Goal: Feedback & Contribution: Submit feedback/report problem

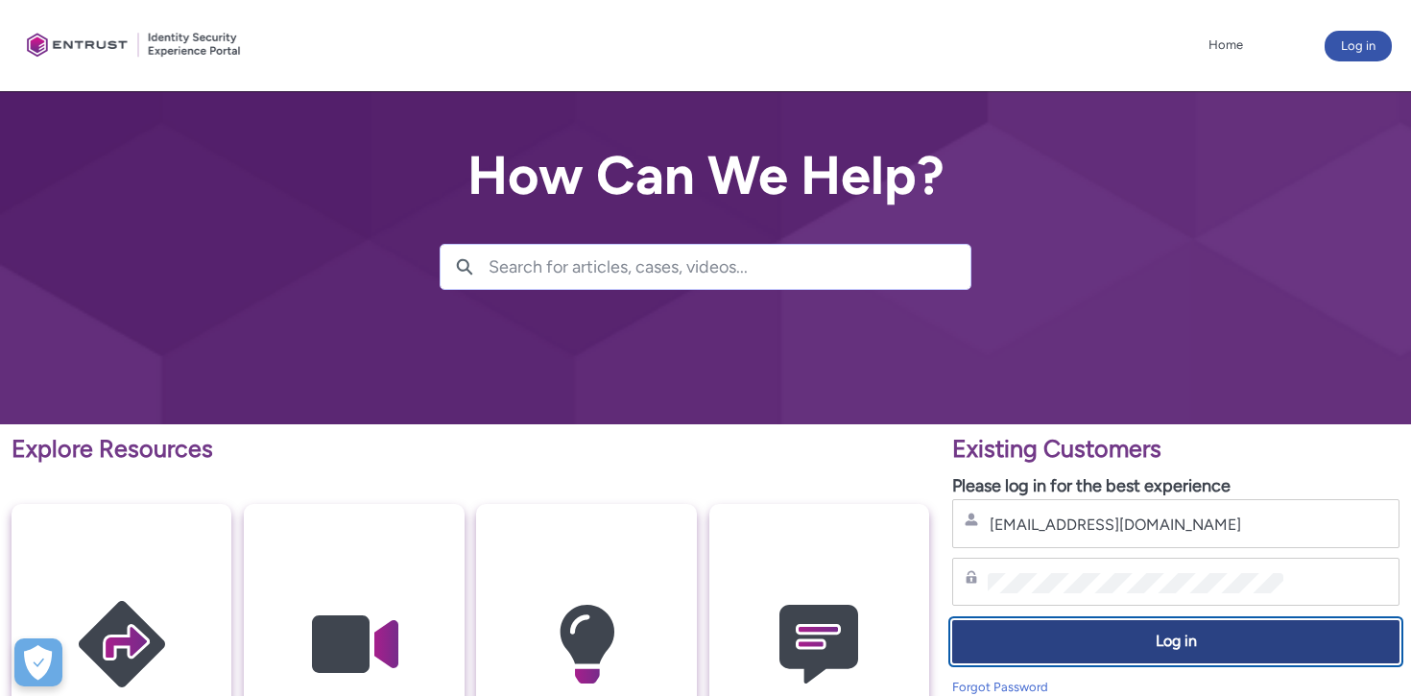
click at [1159, 648] on span "Log in" at bounding box center [1176, 642] width 422 height 22
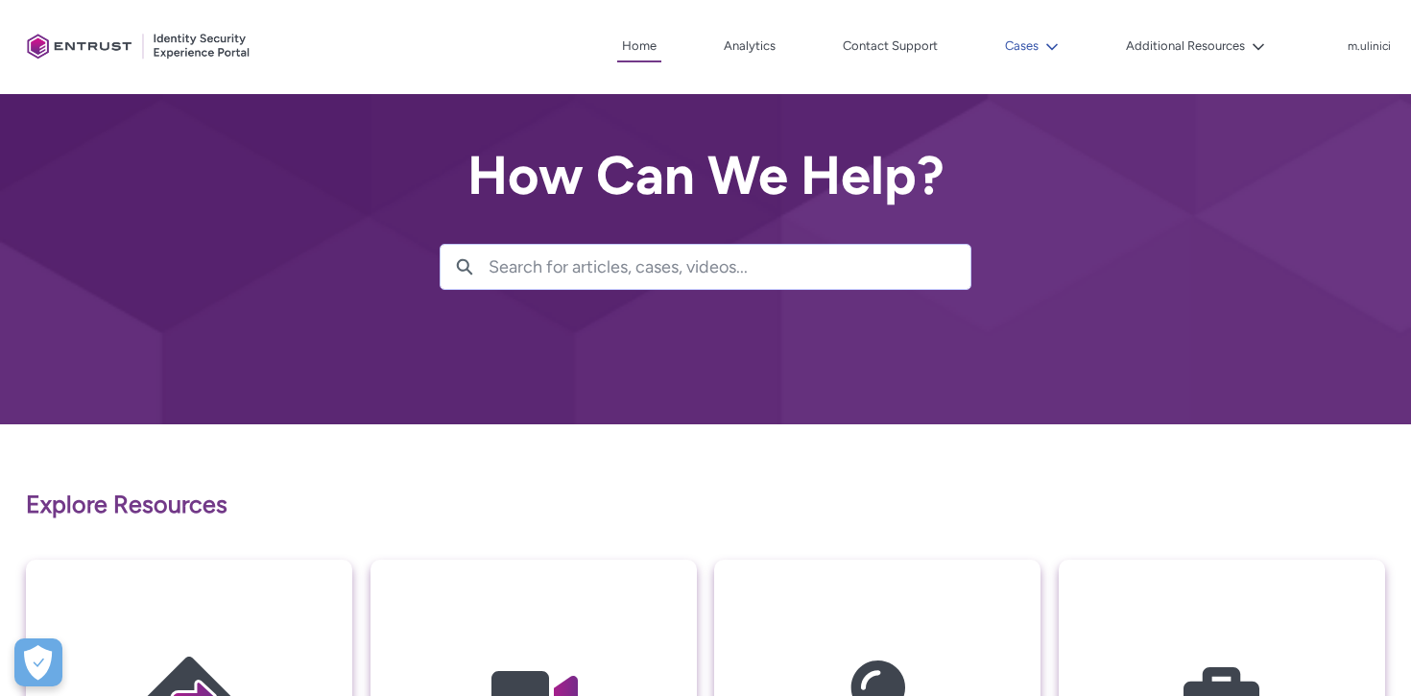
click at [1051, 45] on icon at bounding box center [1052, 46] width 12 height 7
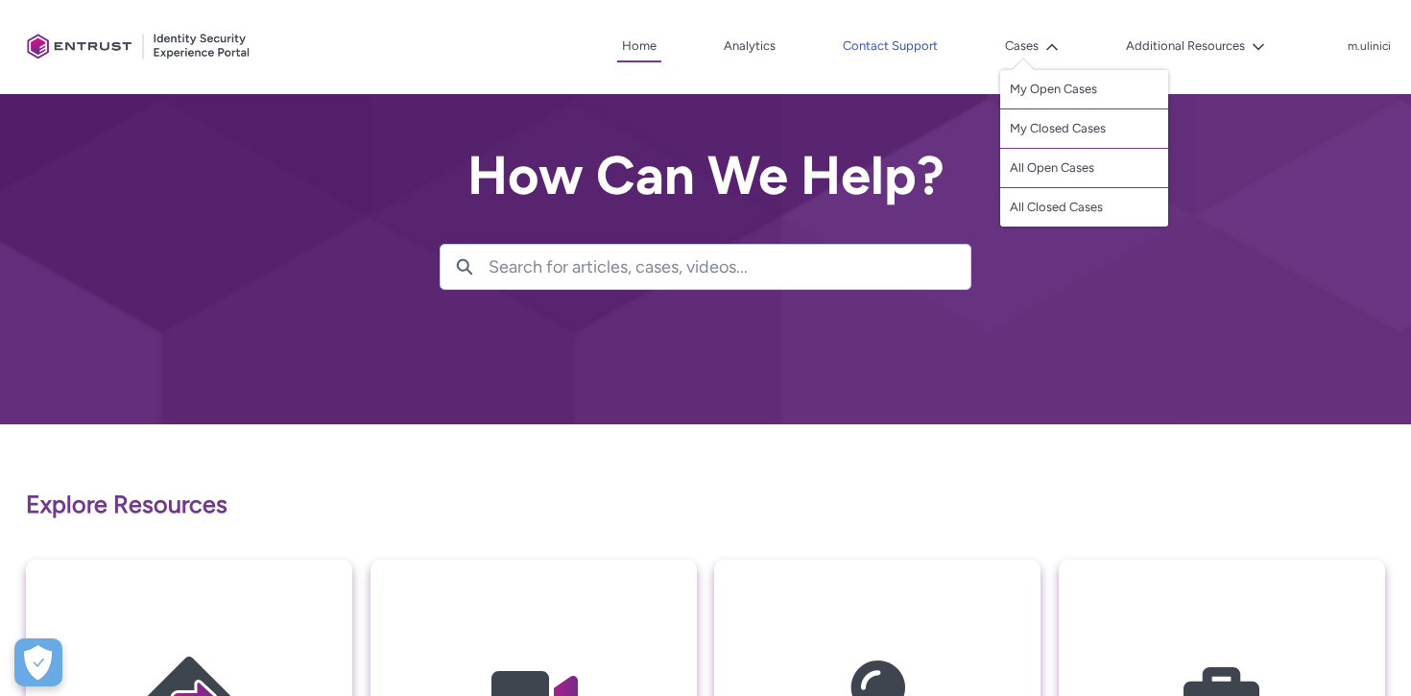
click at [913, 50] on link "Contact Support" at bounding box center [890, 46] width 105 height 29
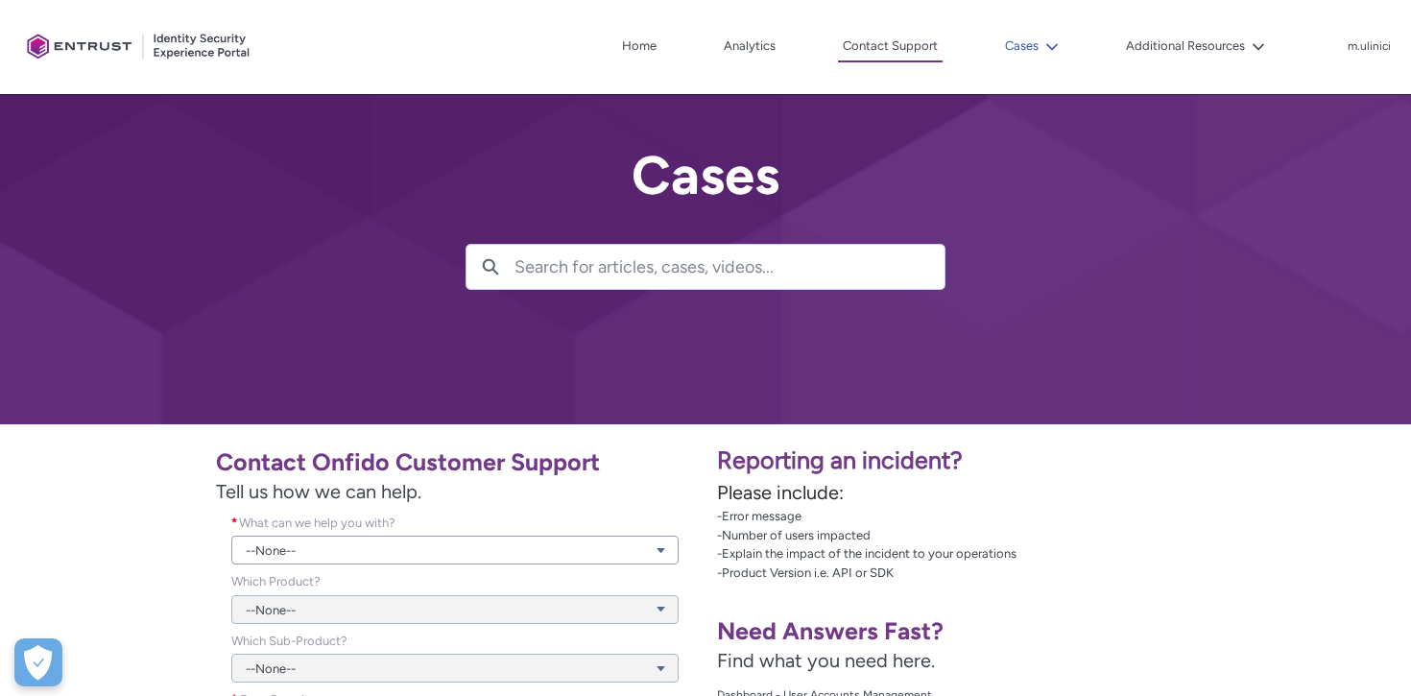
click at [1050, 51] on icon at bounding box center [1051, 46] width 13 height 13
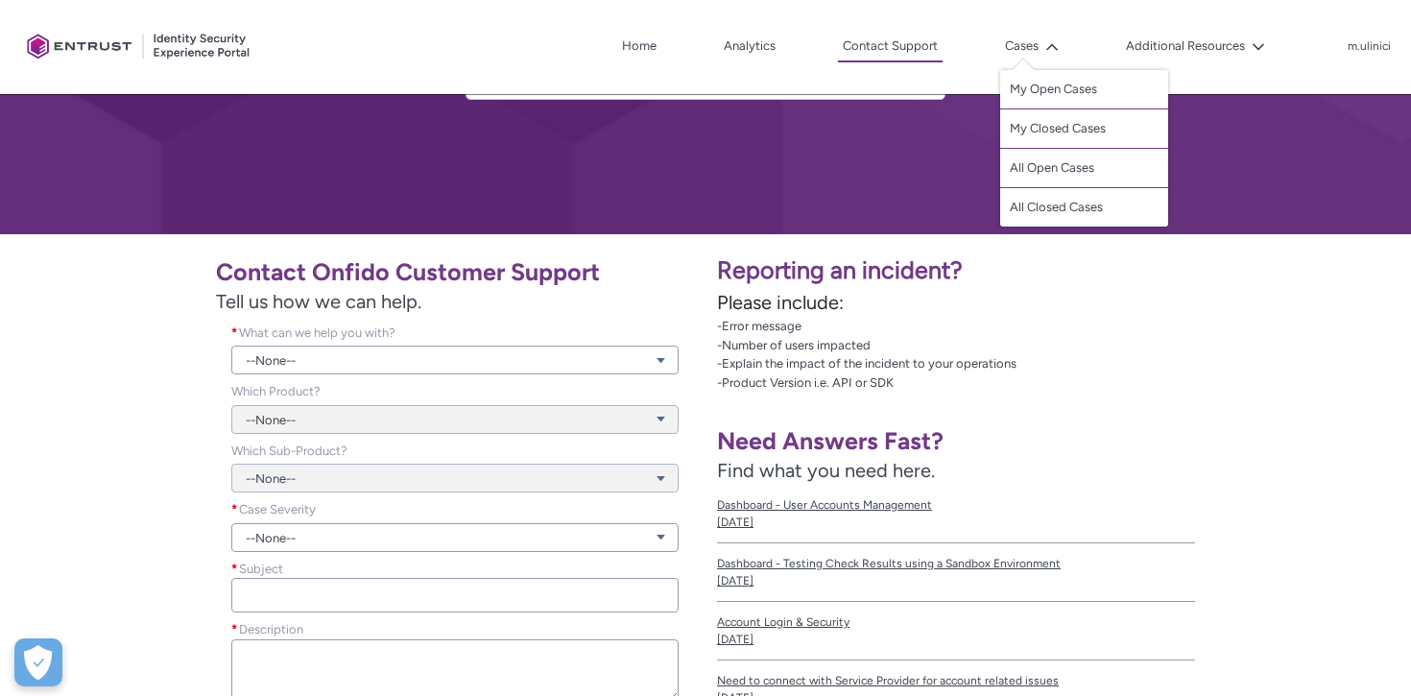
scroll to position [189, 0]
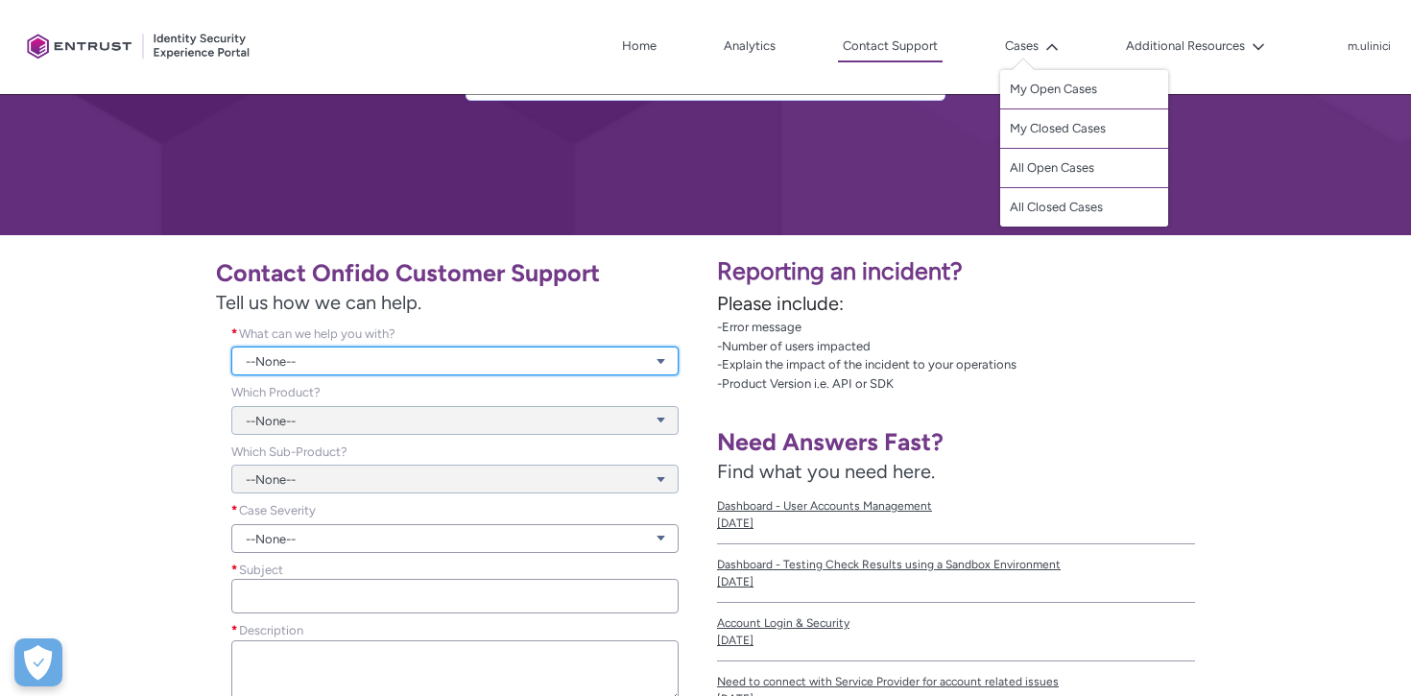
click at [502, 361] on link "--None--" at bounding box center [454, 361] width 447 height 29
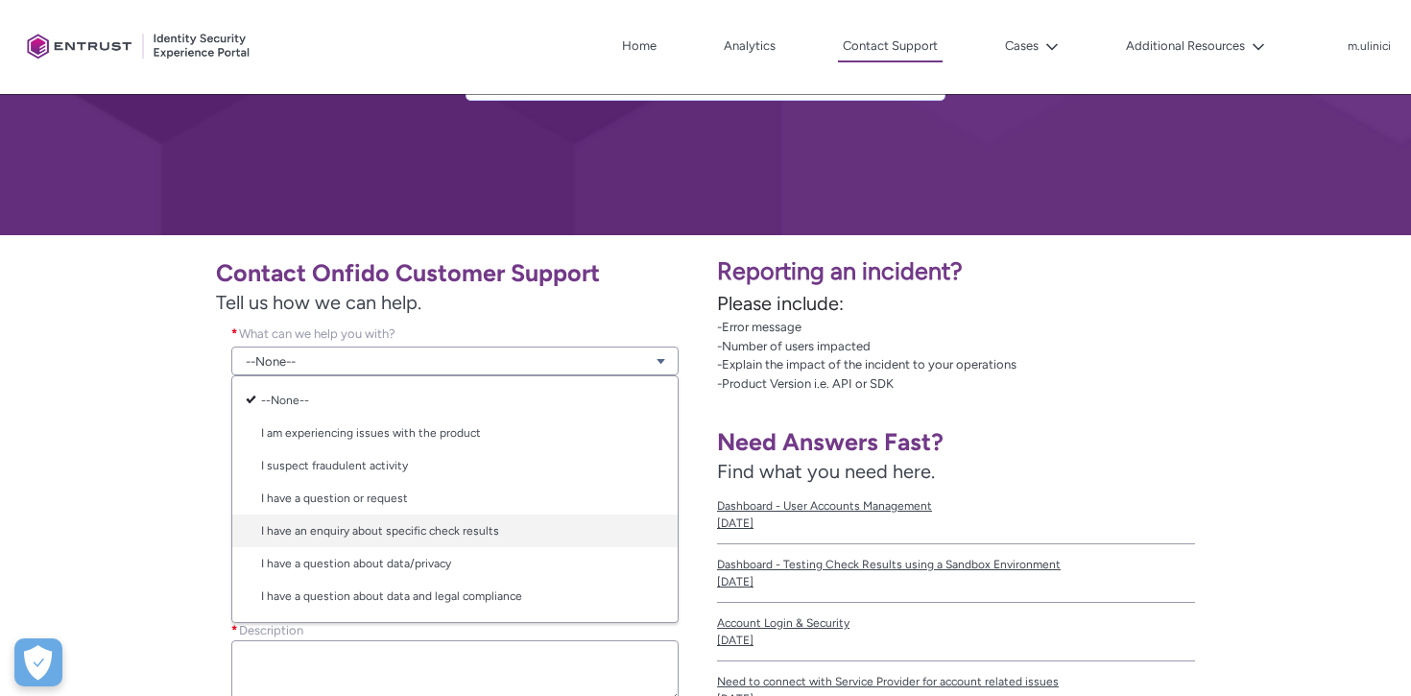
click at [530, 527] on link "I have an enquiry about specific check results" at bounding box center [454, 531] width 445 height 33
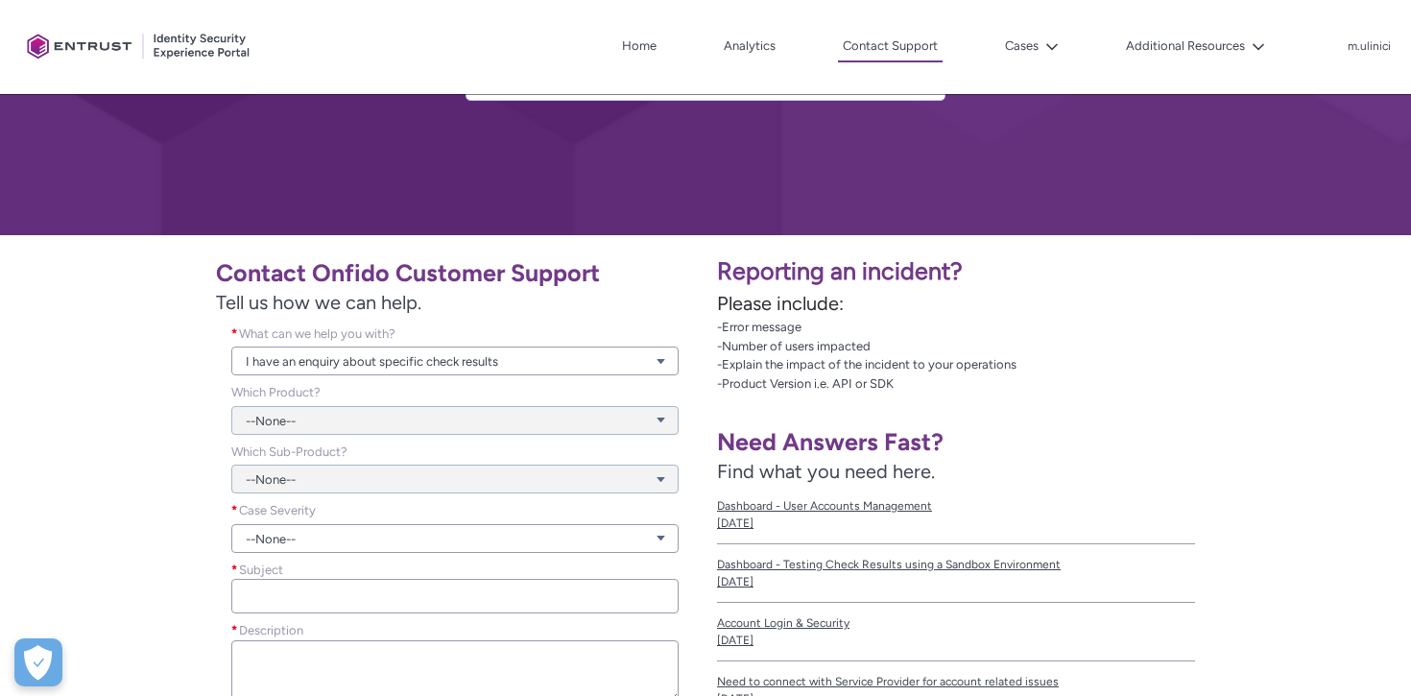
click at [377, 416] on div "--None--" at bounding box center [454, 409] width 447 height 52
click at [377, 425] on div "--None--" at bounding box center [454, 409] width 447 height 52
click at [540, 366] on link "I have an enquiry about specific check results" at bounding box center [454, 361] width 447 height 29
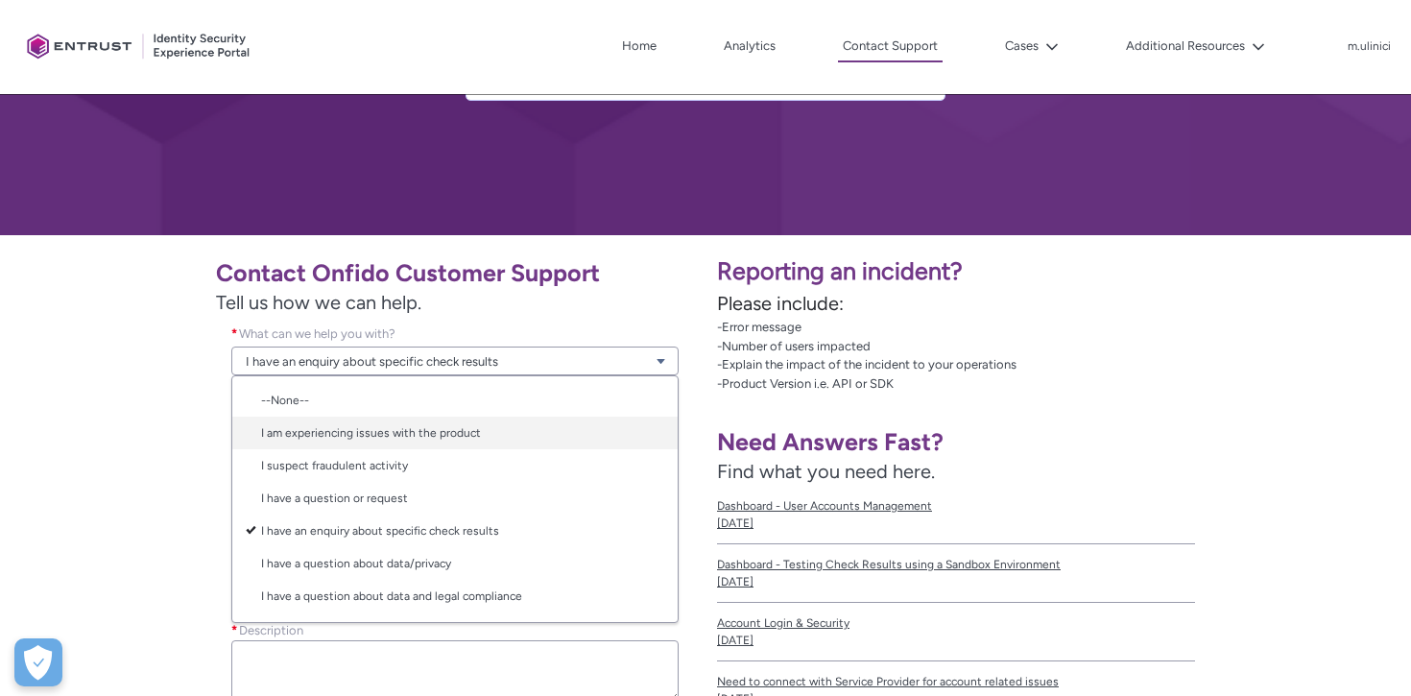
click at [505, 428] on link "I am experiencing issues with the product" at bounding box center [454, 433] width 445 height 33
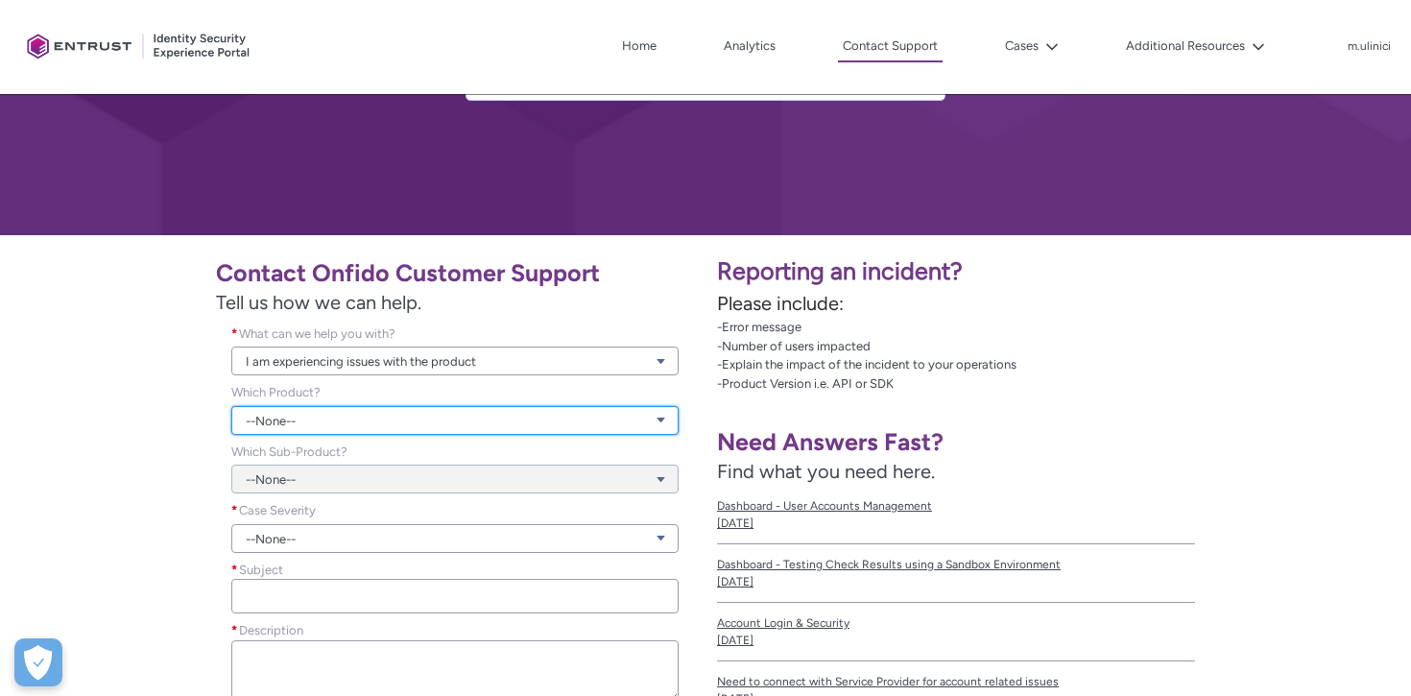
click at [516, 420] on link "--None--" at bounding box center [454, 420] width 447 height 29
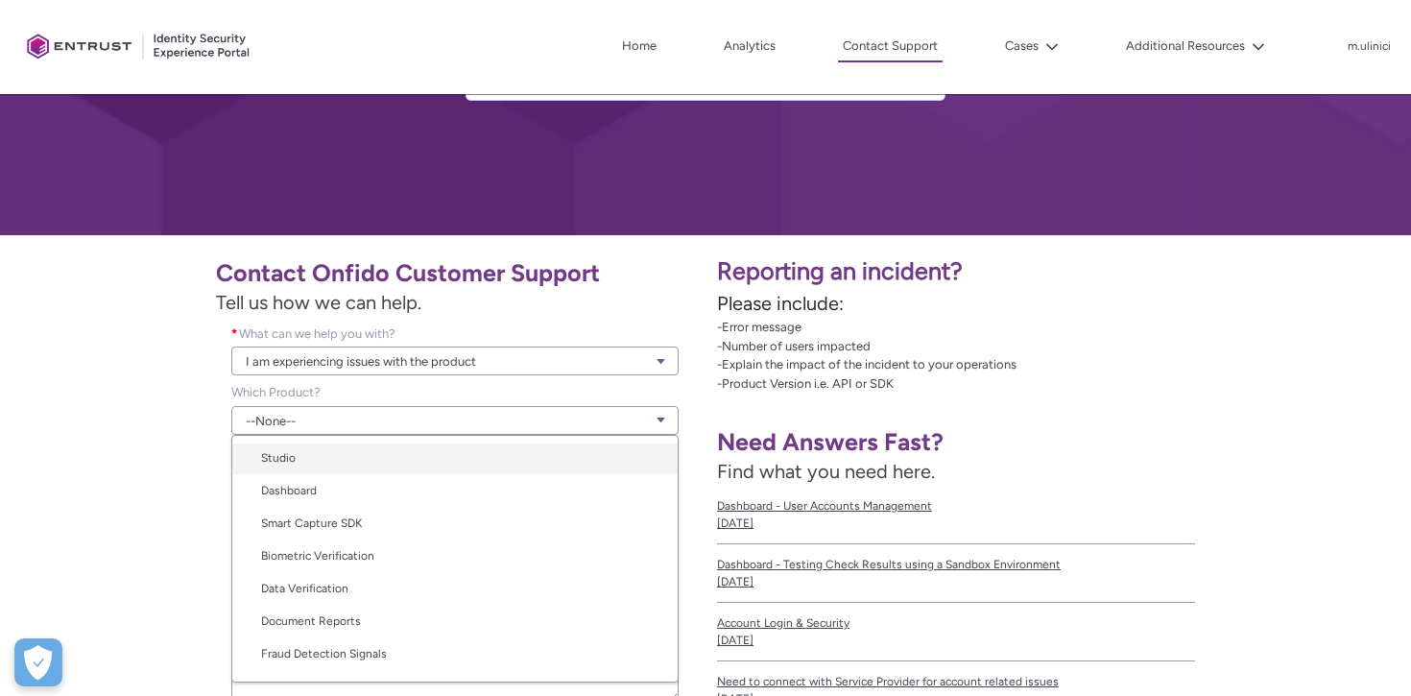
scroll to position [96, 0]
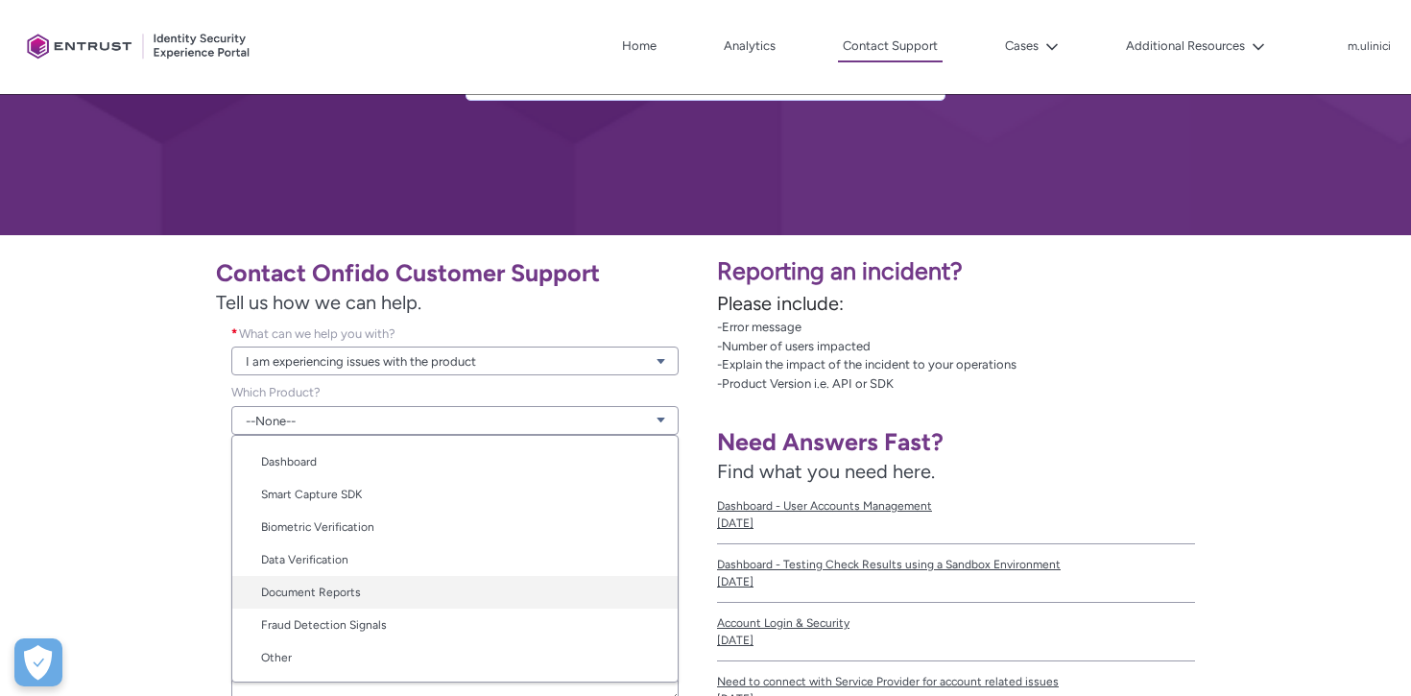
click at [456, 588] on link "Document Reports" at bounding box center [454, 592] width 445 height 33
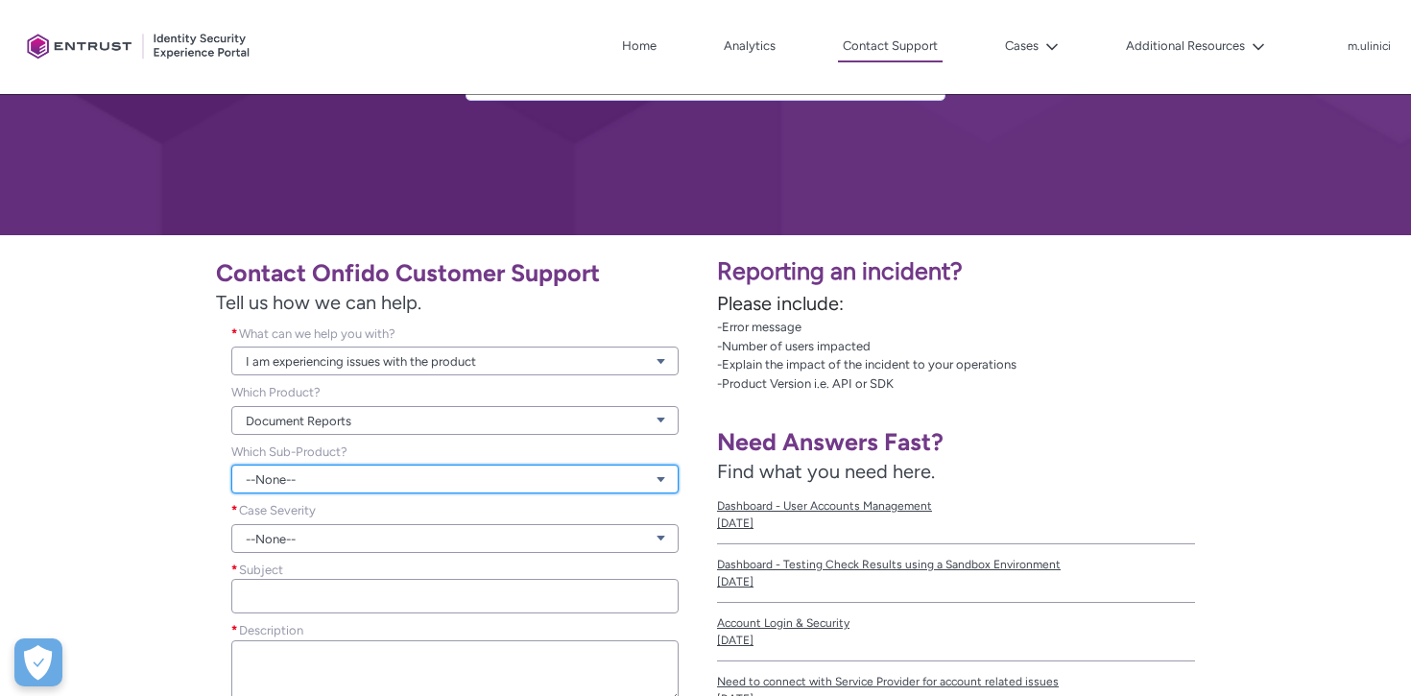
click at [458, 476] on link "--None--" at bounding box center [454, 479] width 447 height 29
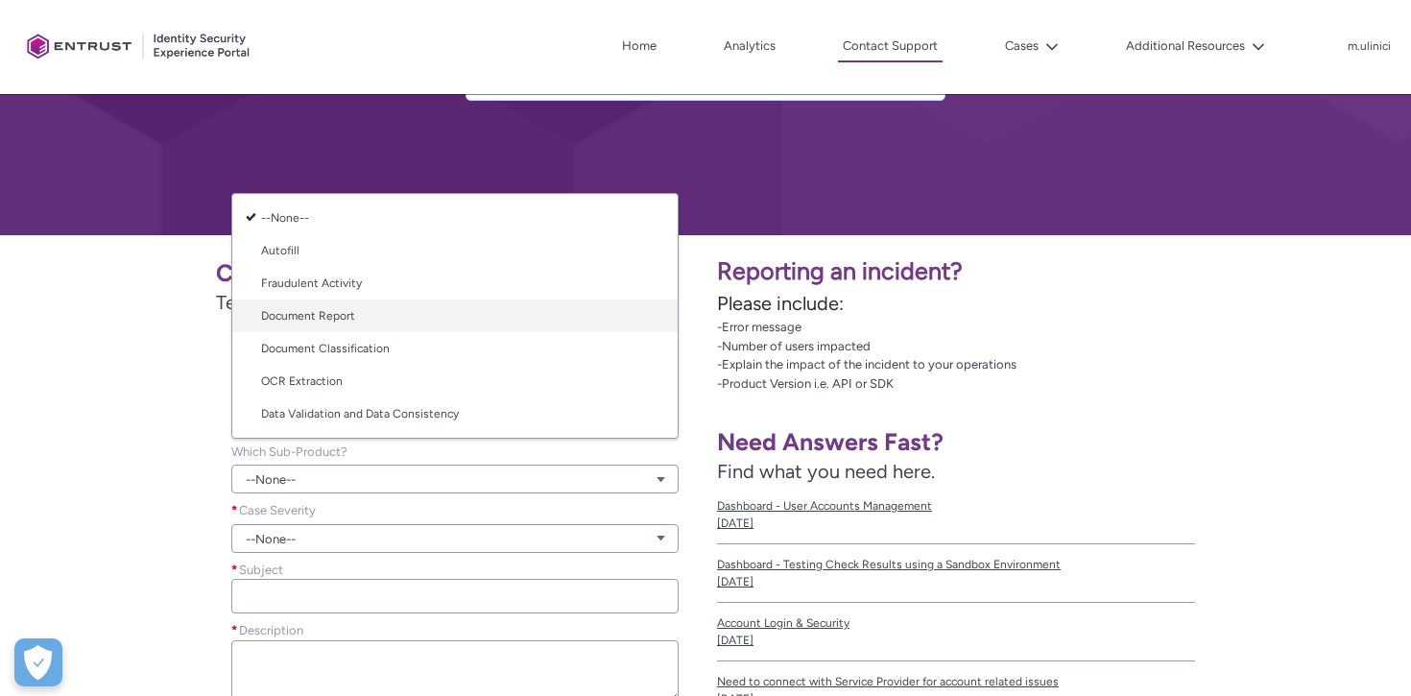
click at [483, 323] on link "Document Report" at bounding box center [454, 316] width 445 height 33
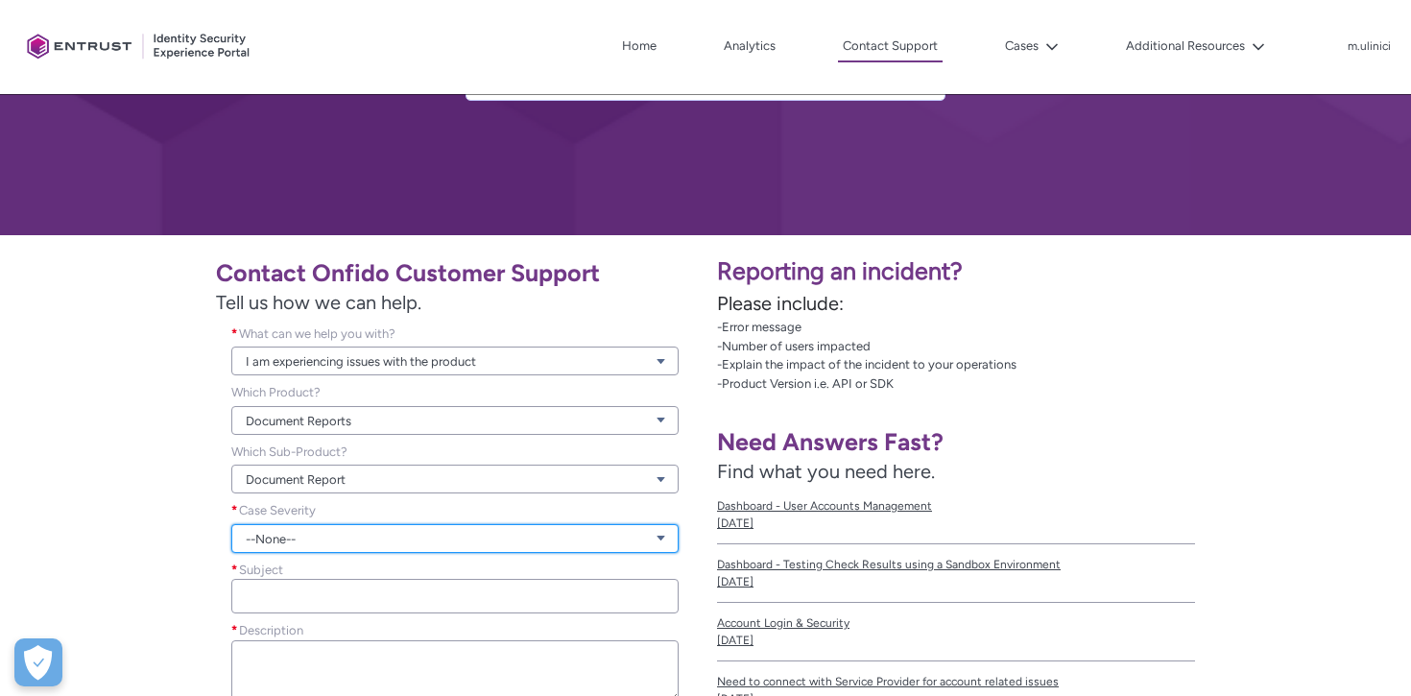
click at [360, 545] on link "--None--" at bounding box center [454, 538] width 447 height 29
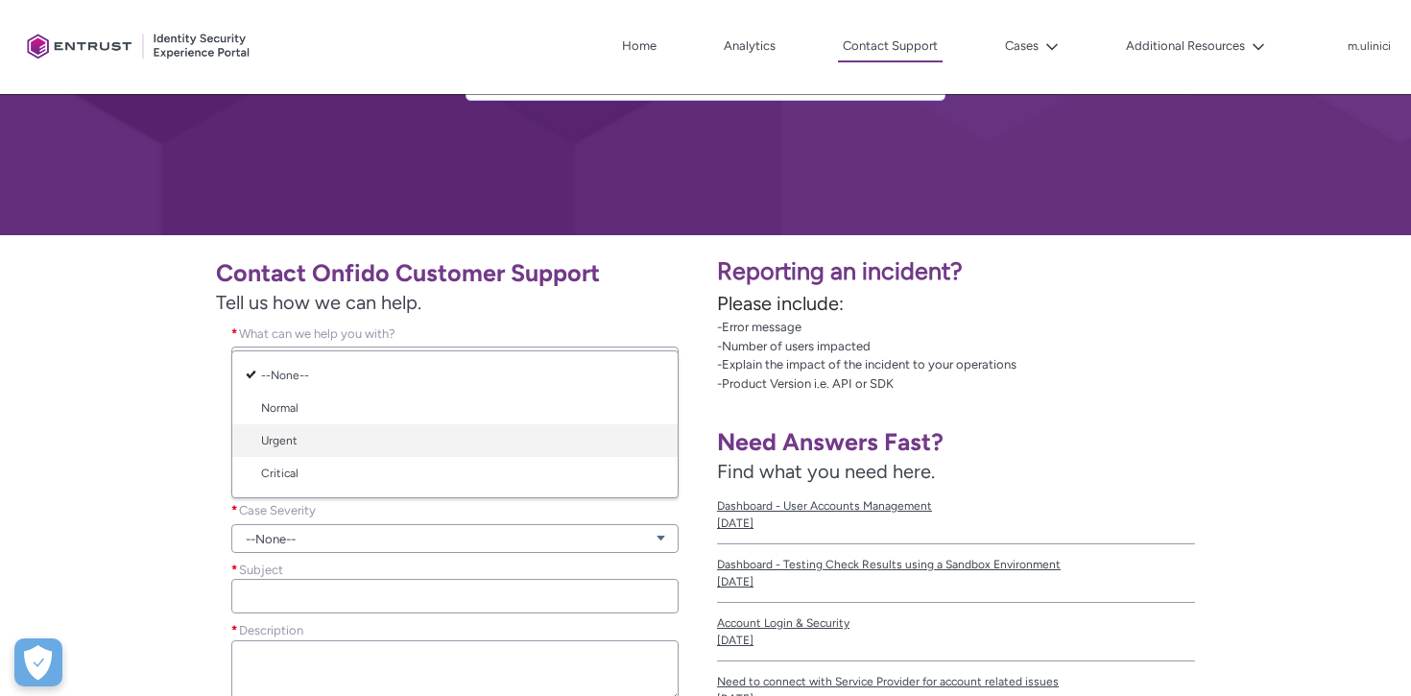
click at [405, 442] on link "Urgent" at bounding box center [454, 440] width 445 height 33
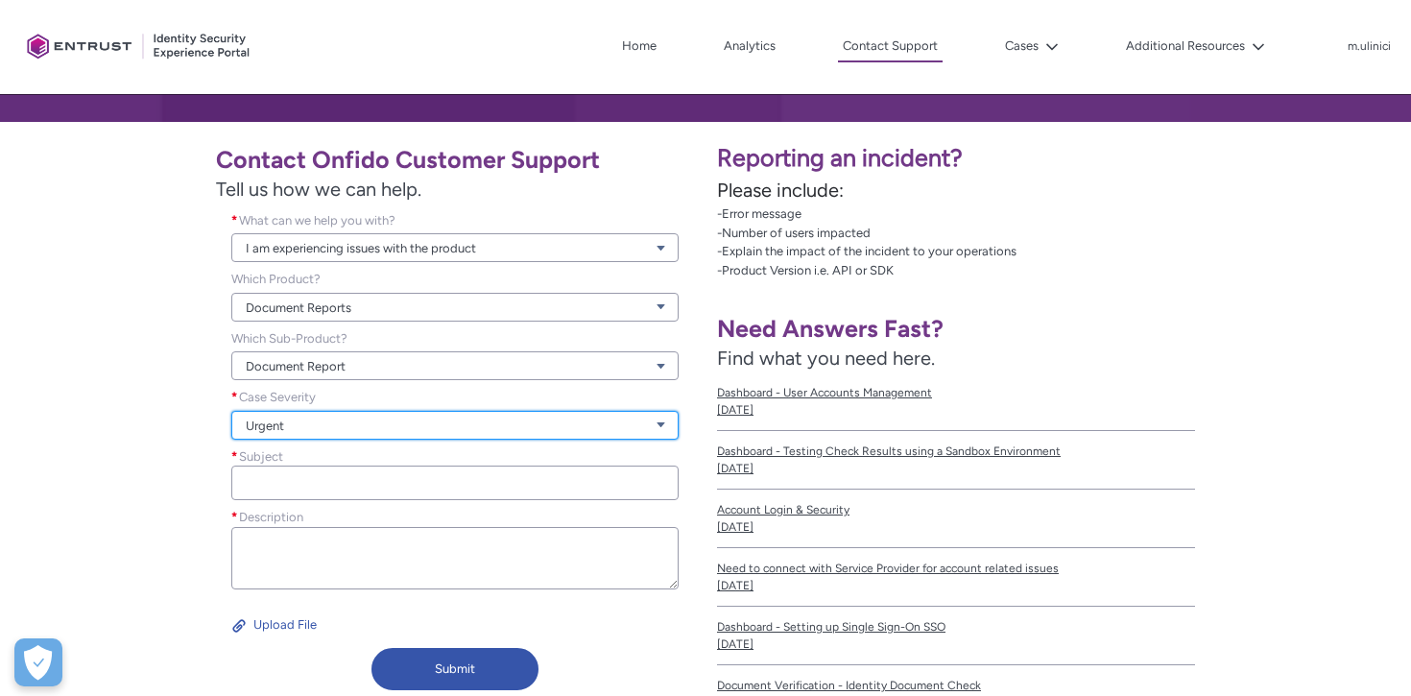
scroll to position [305, 0]
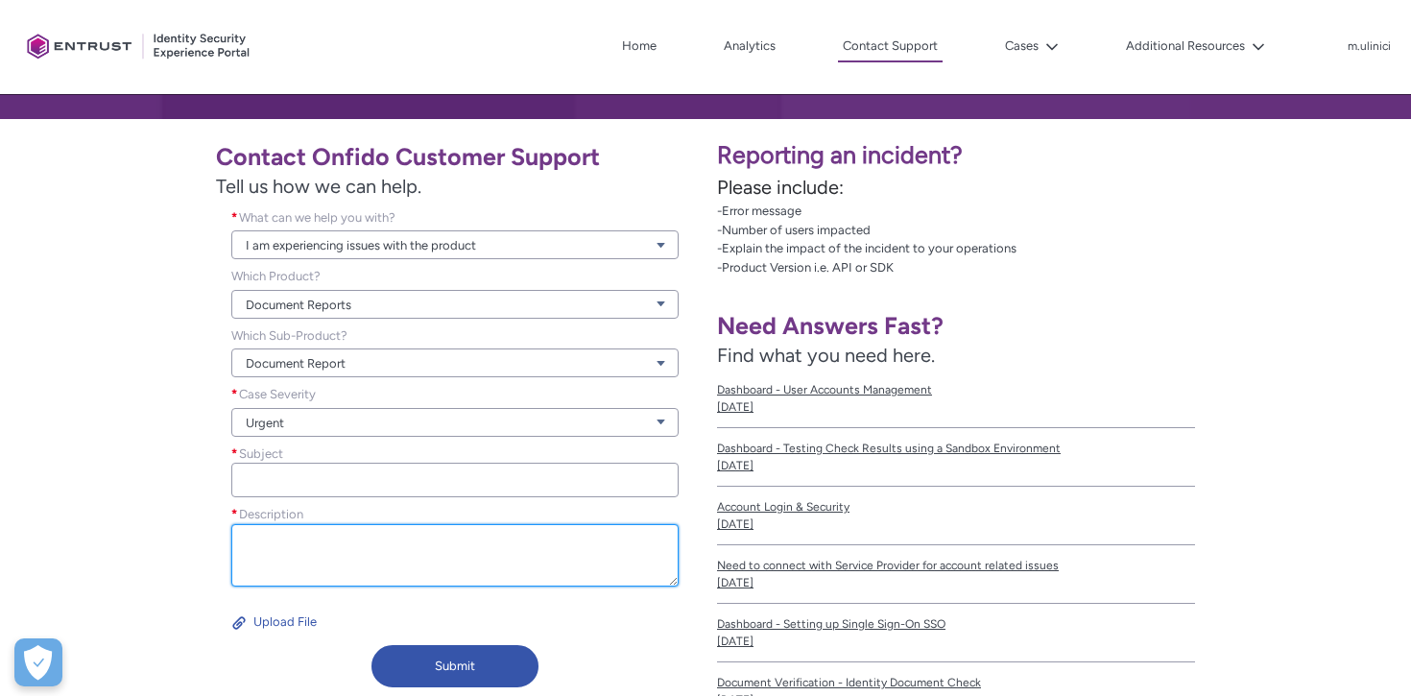
click at [346, 541] on textarea "Description *" at bounding box center [454, 555] width 447 height 62
paste textarea "We are encountering an issue where a client remains in the "processing" status …"
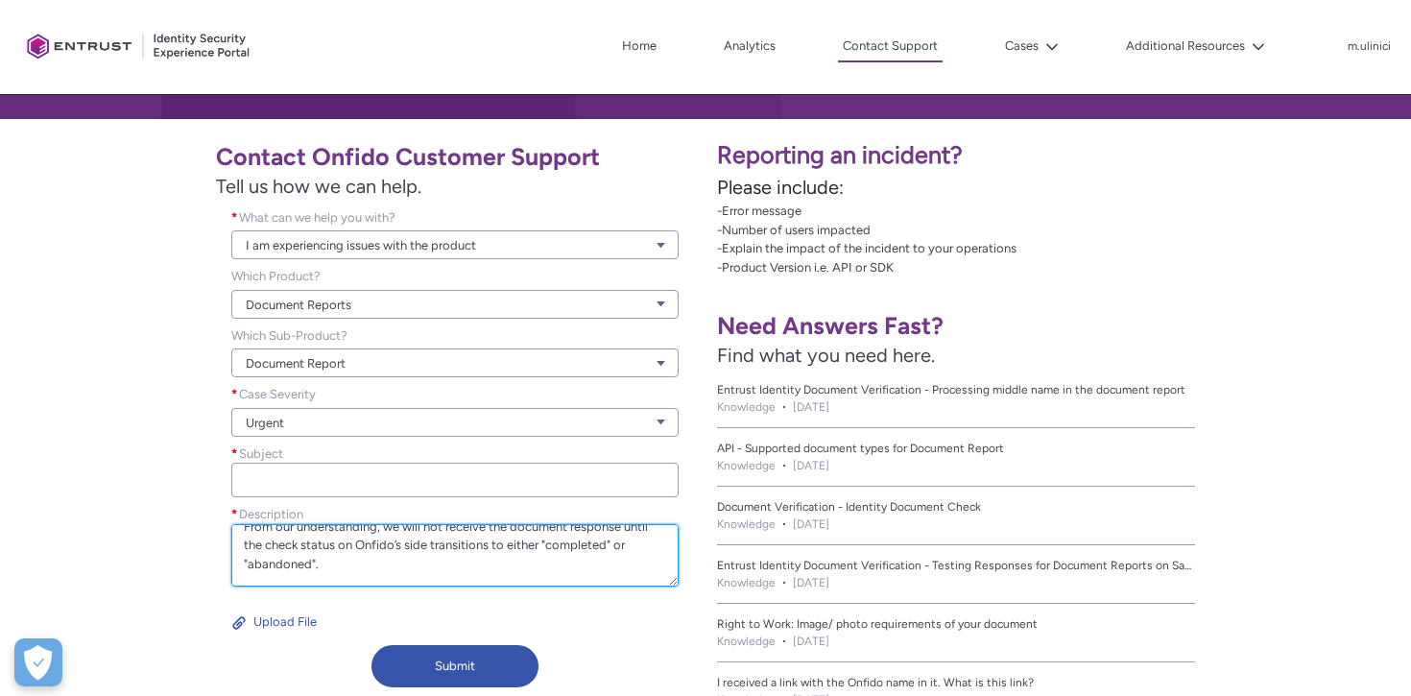
scroll to position [117, 0]
paste textarea "Example"
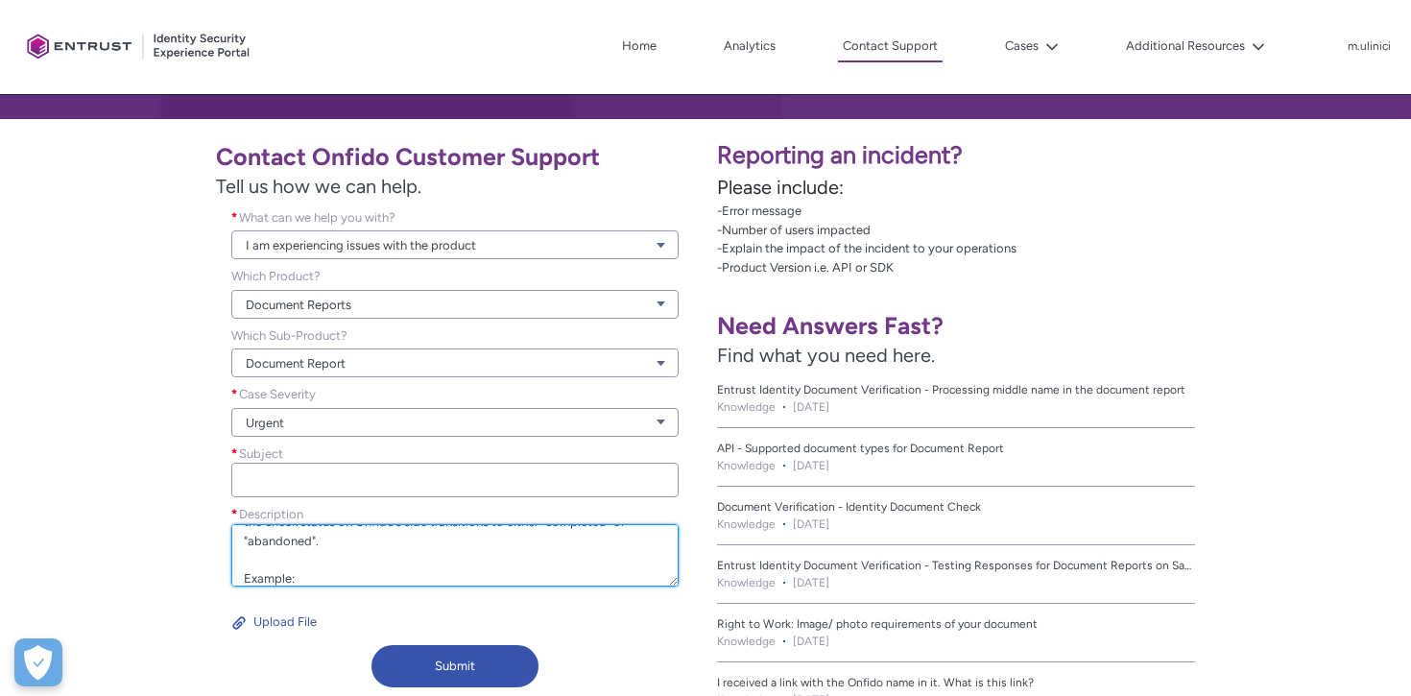
scroll to position [136, 0]
paste textarea "check_id = abf458cb-9781-42a1-92b4-d0be9ae5b45d"
click at [253, 574] on textarea "We are encountering an issue where a client remains in the "processing" status …" at bounding box center [454, 555] width 447 height 62
paste textarea "check_id = 88354f12-99c3-4fee-8cb3-c9a2761cddbe"
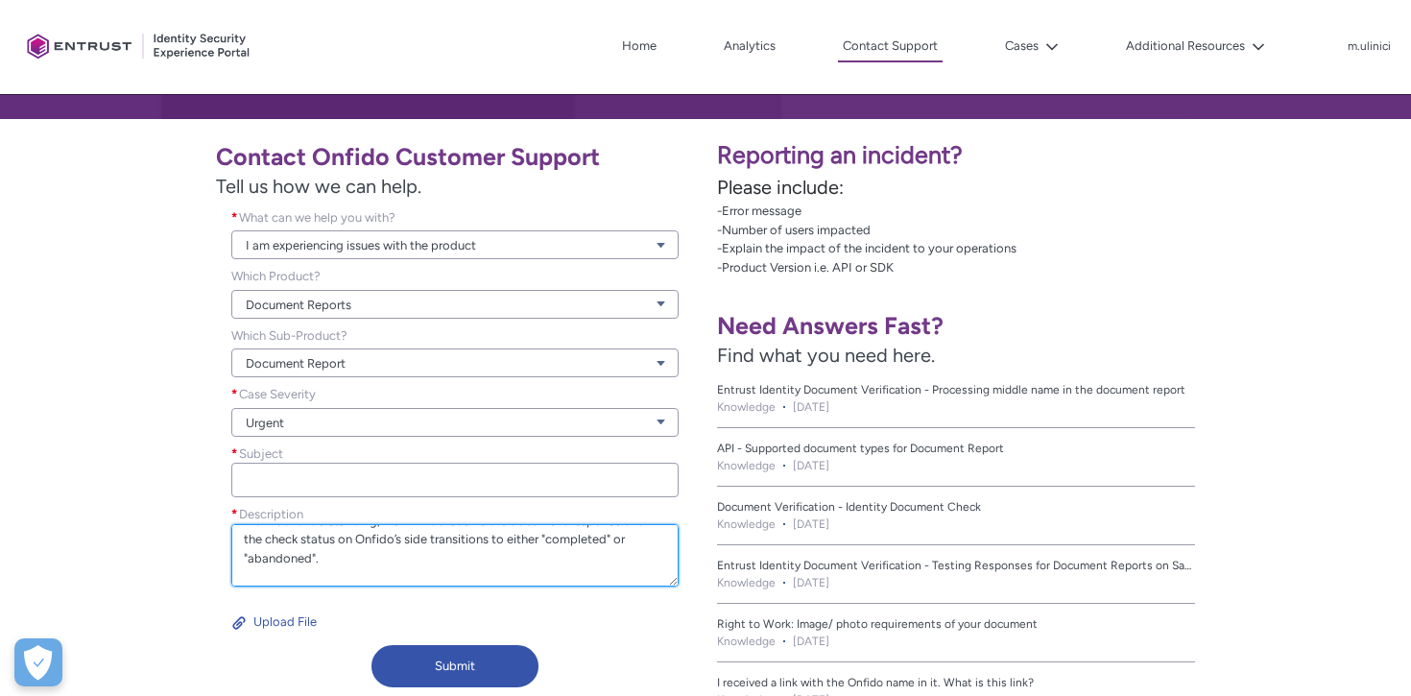
scroll to position [96, 0]
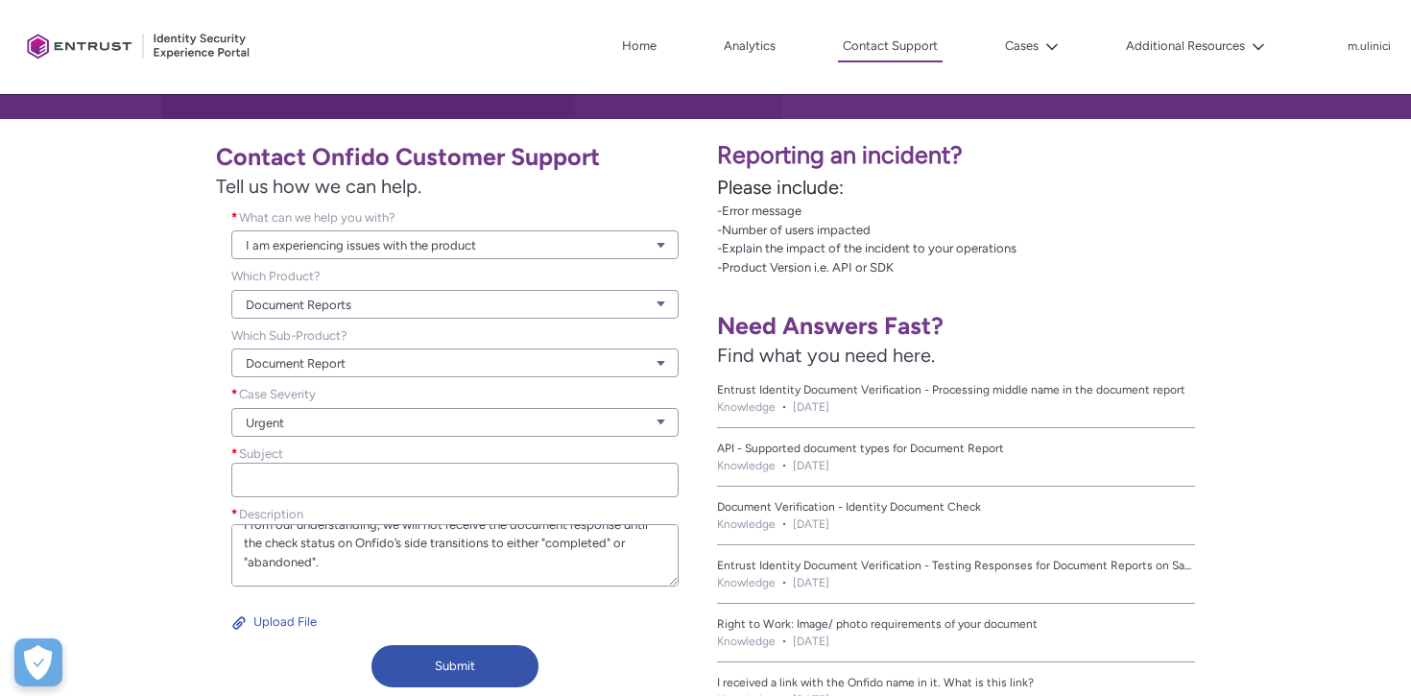
type textarea "We are encountering an issue where a client remains in the "processing" status …"
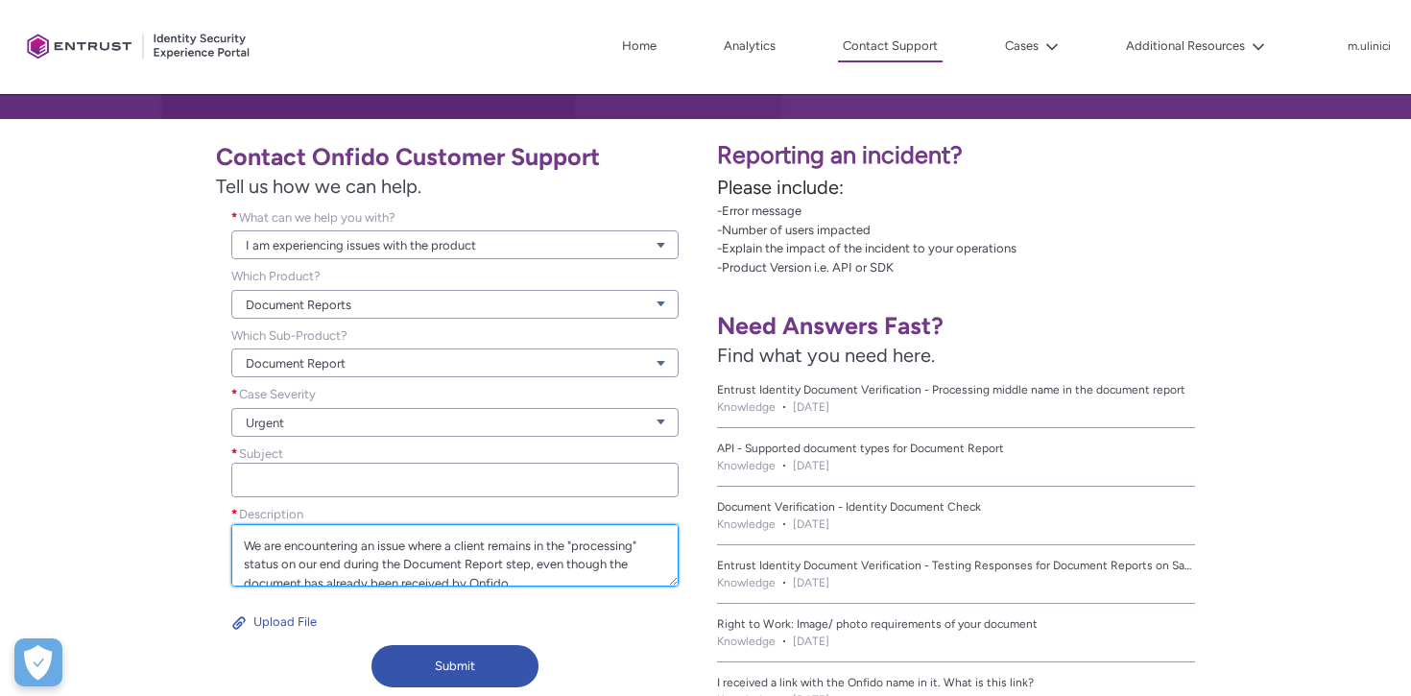
scroll to position [43, 0]
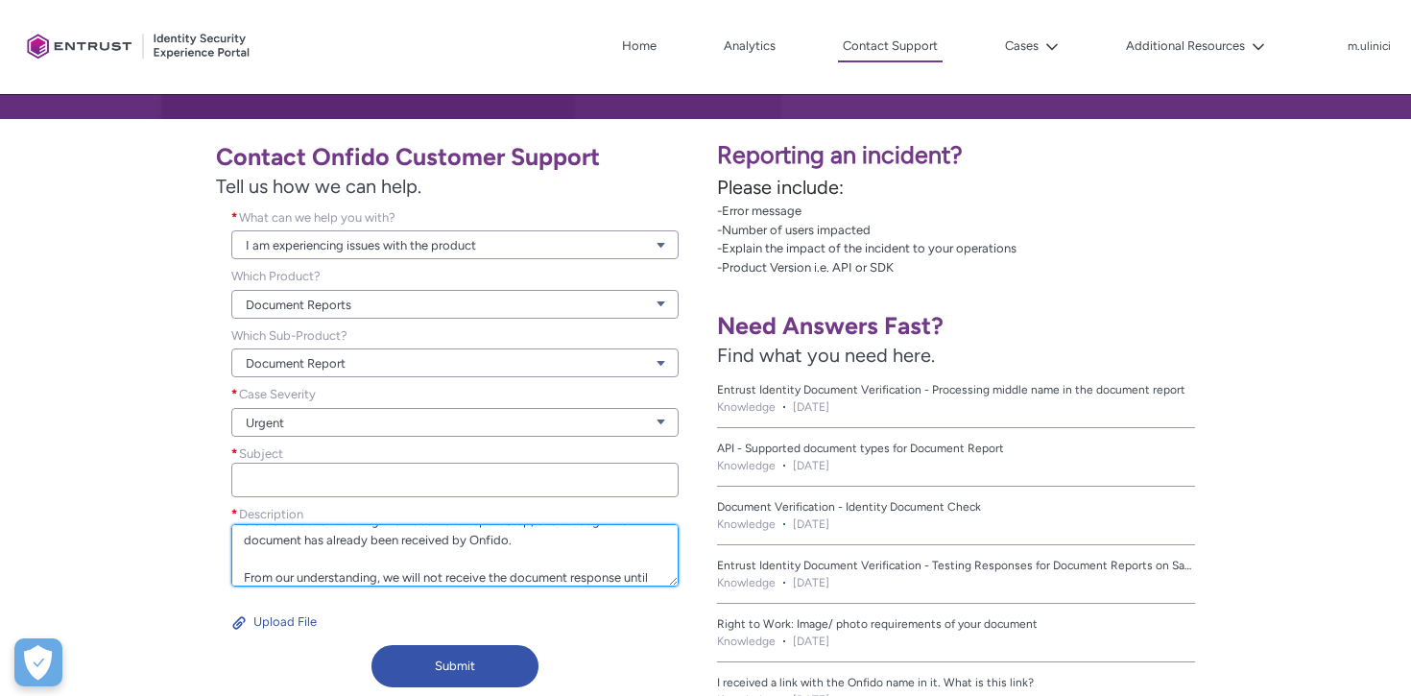
drag, startPoint x: 246, startPoint y: 543, endPoint x: 545, endPoint y: 553, distance: 299.7
click at [545, 553] on textarea "We are encountering an issue where a client remains in the "processing" status …" at bounding box center [454, 555] width 447 height 62
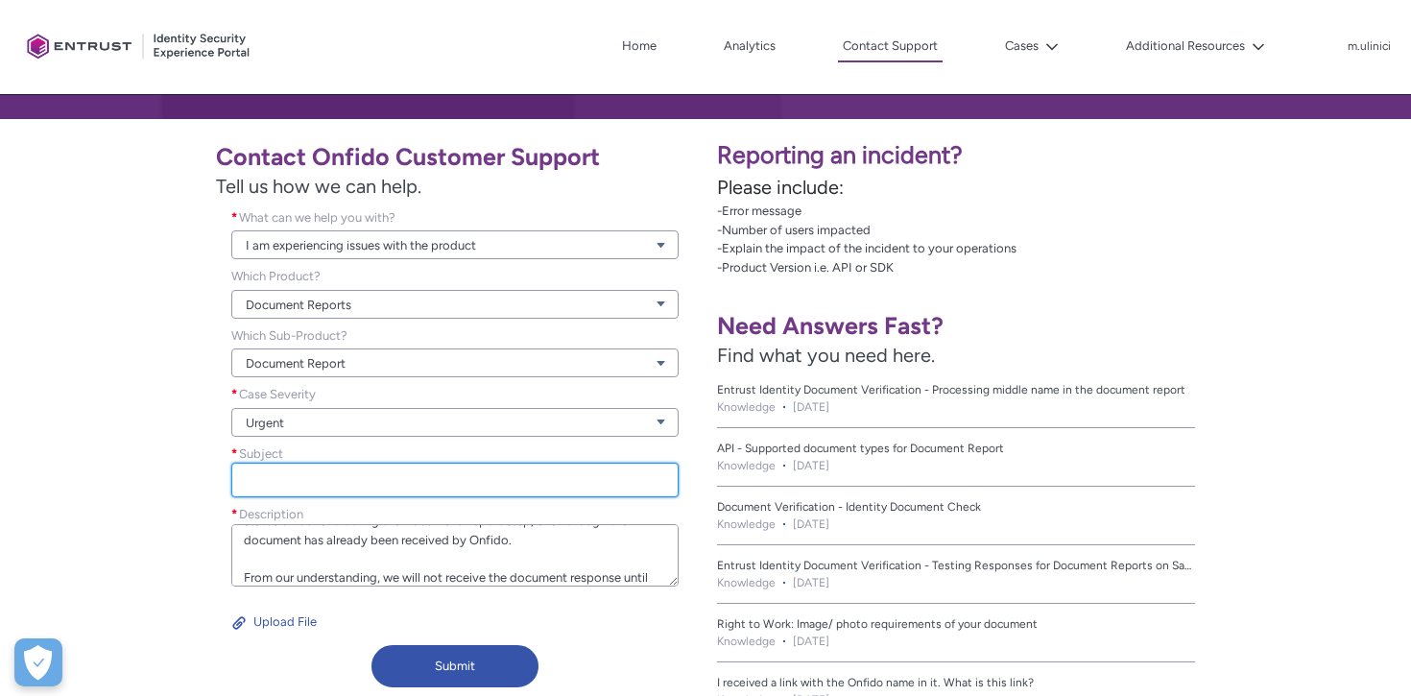
click at [382, 486] on input "Subject *" at bounding box center [454, 480] width 447 height 35
paste input "Stuck in Processing After Document Upload"
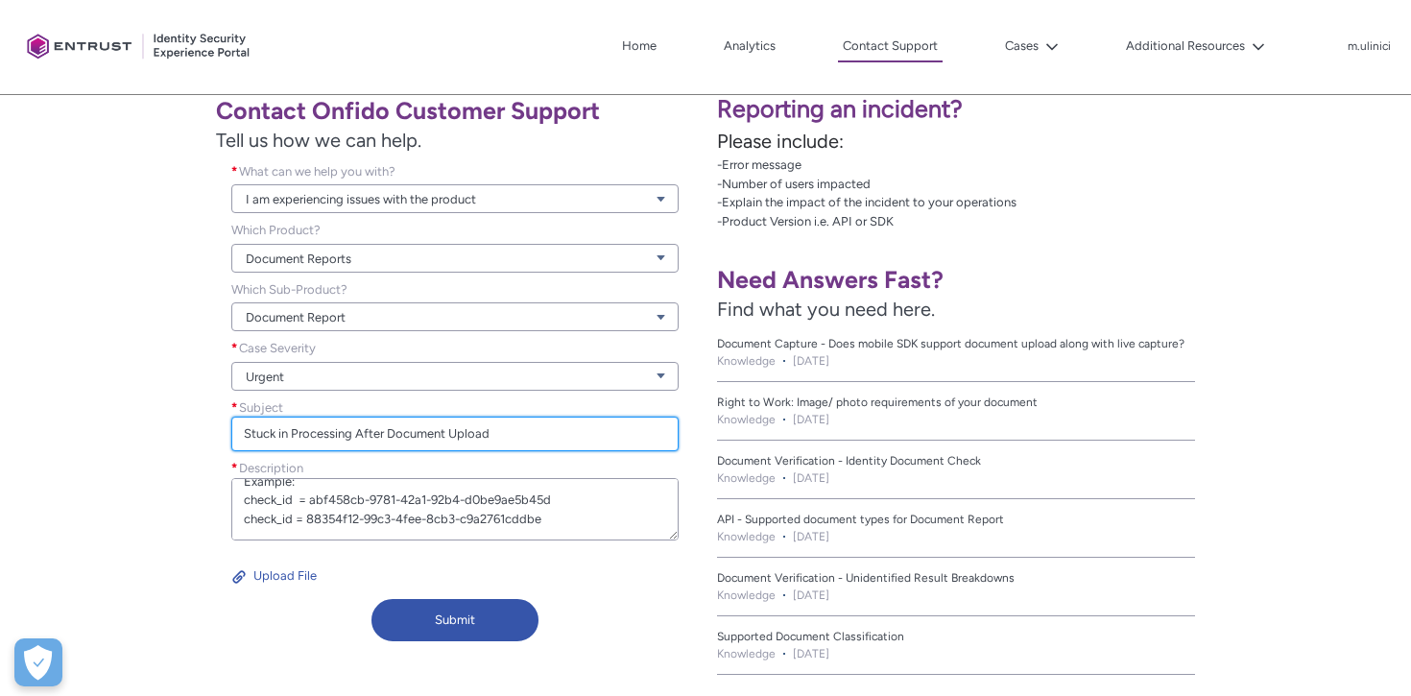
scroll to position [349, 0]
type input "Stuck in Processing After Document Upload"
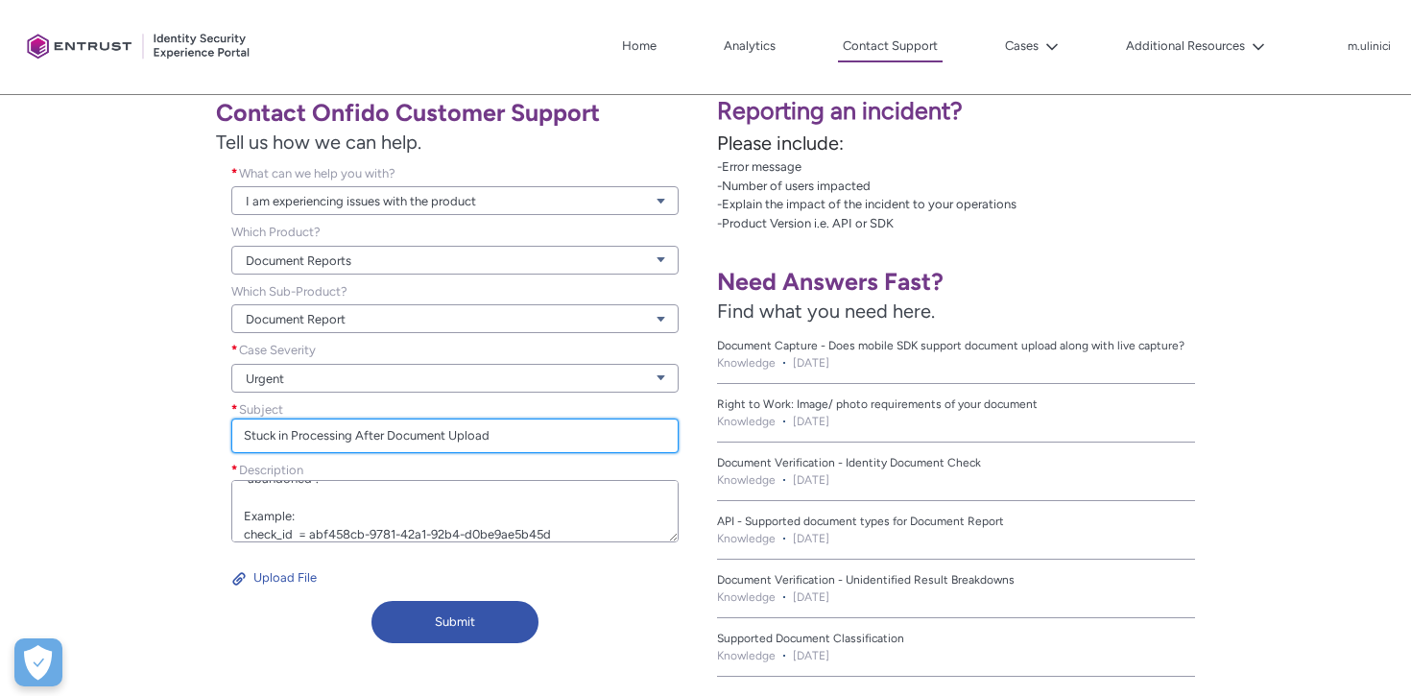
scroll to position [168, 0]
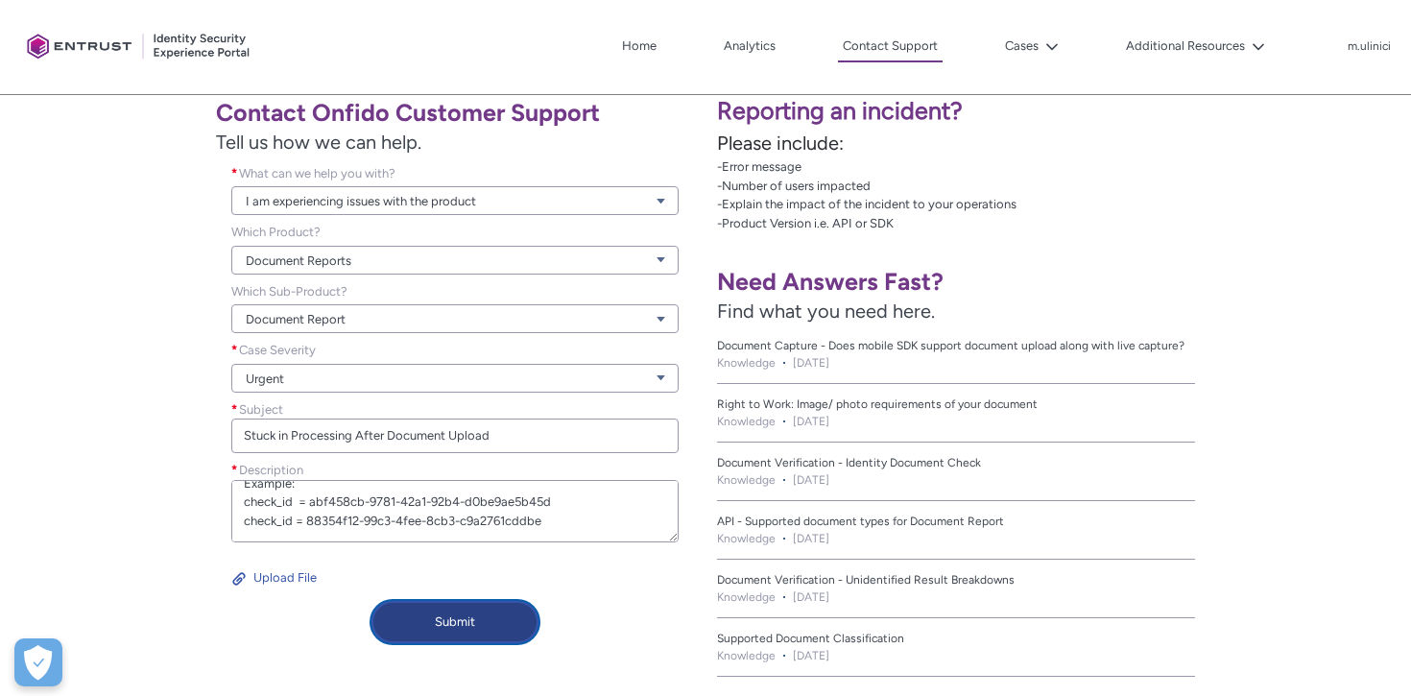
click at [454, 622] on button "Submit" at bounding box center [455, 622] width 167 height 42
